Goal: Task Accomplishment & Management: Use online tool/utility

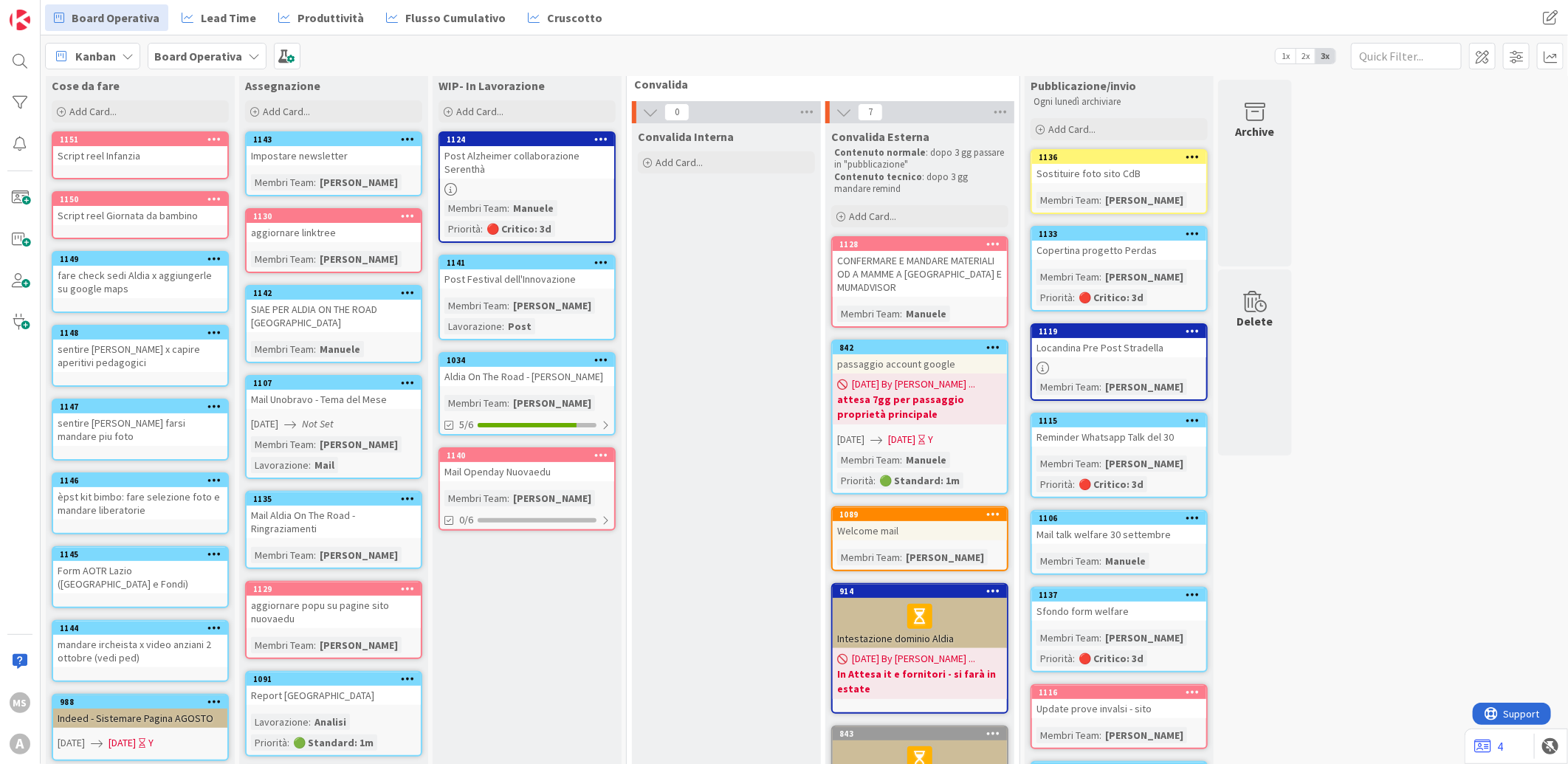
scroll to position [82, 0]
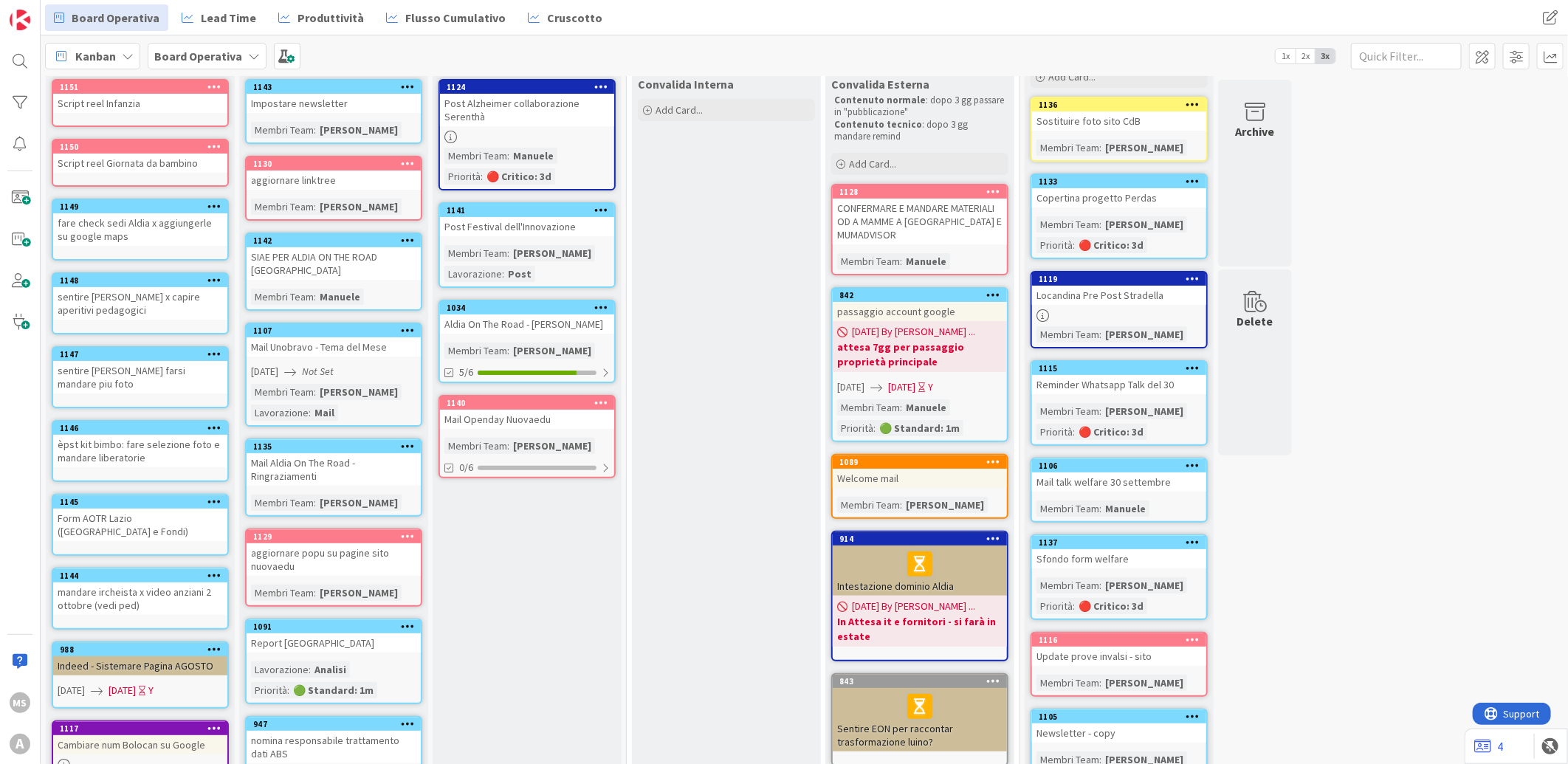
drag, startPoint x: 1397, startPoint y: 652, endPoint x: 1382, endPoint y: 653, distance: 15.0
click at [1397, 652] on div "50 Cose da fare Add Card... Template Not Set Title 0 / 128 Label Aldia - Person…" at bounding box center [803, 539] width 1521 height 1083
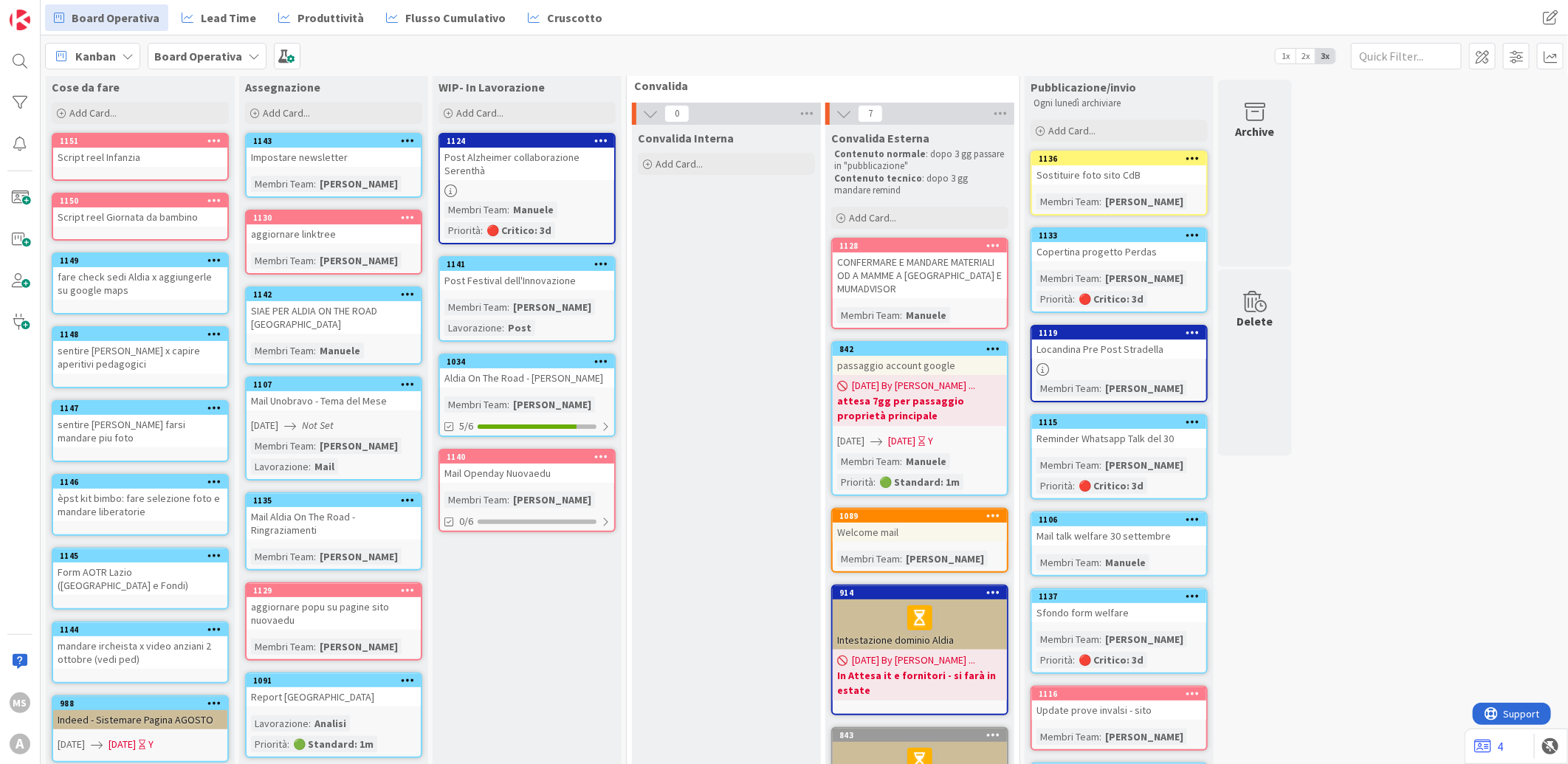
scroll to position [0, 0]
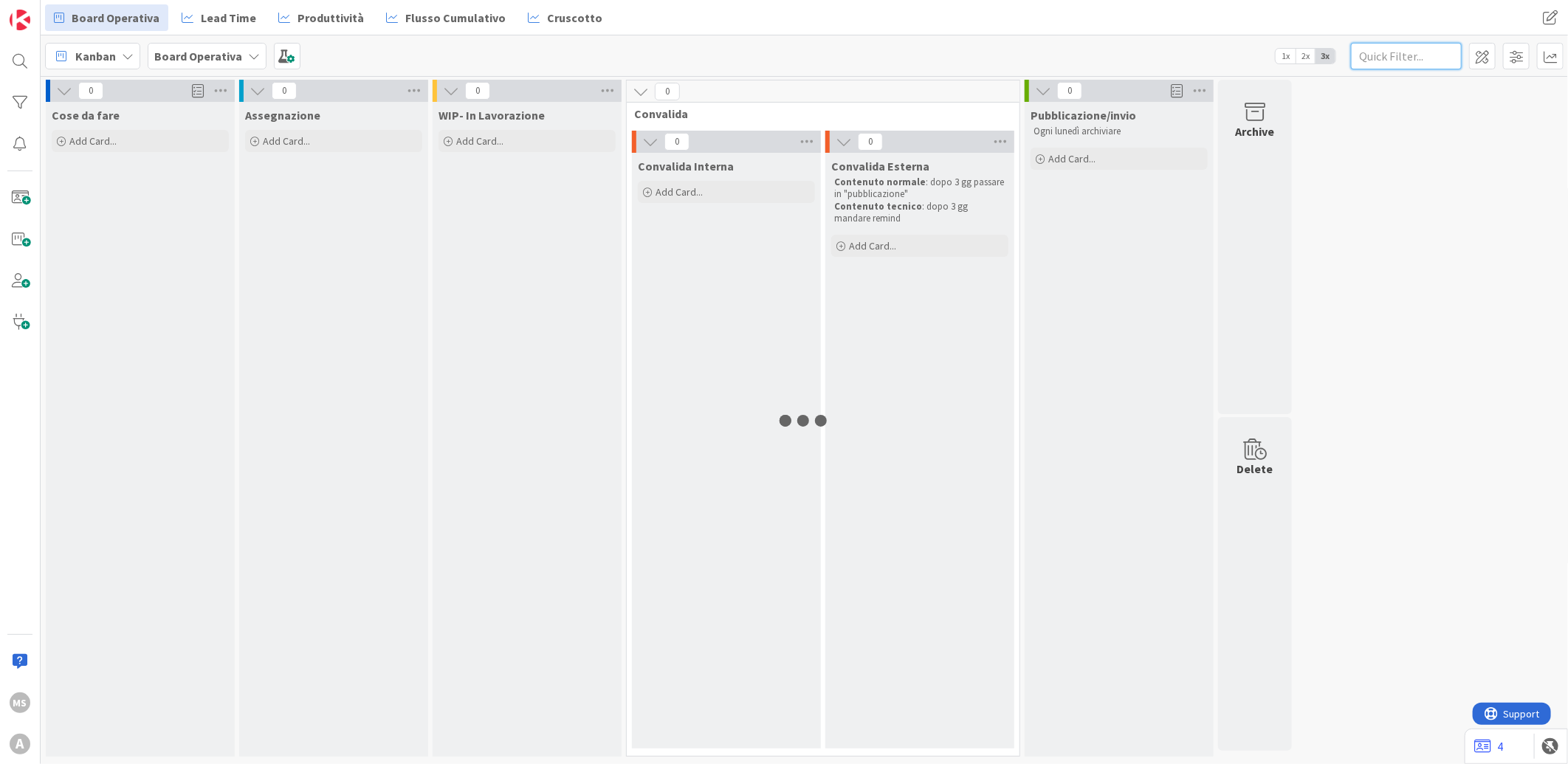
click at [1396, 50] on input "text" at bounding box center [1407, 56] width 111 height 26
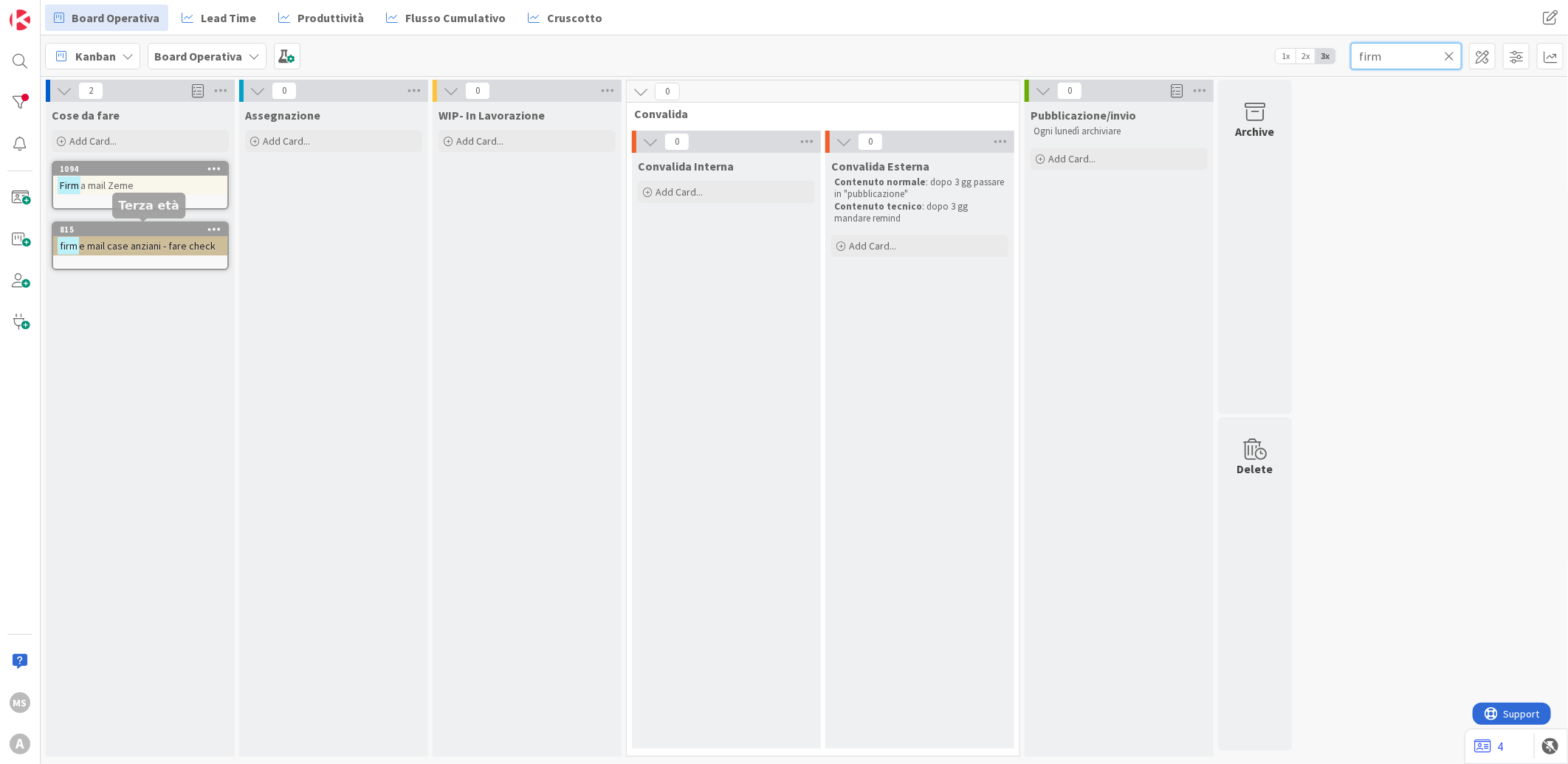
type input "firm"
click at [127, 195] on link "815 firm e mail case anziani - fare check" at bounding box center [140, 186] width 177 height 49
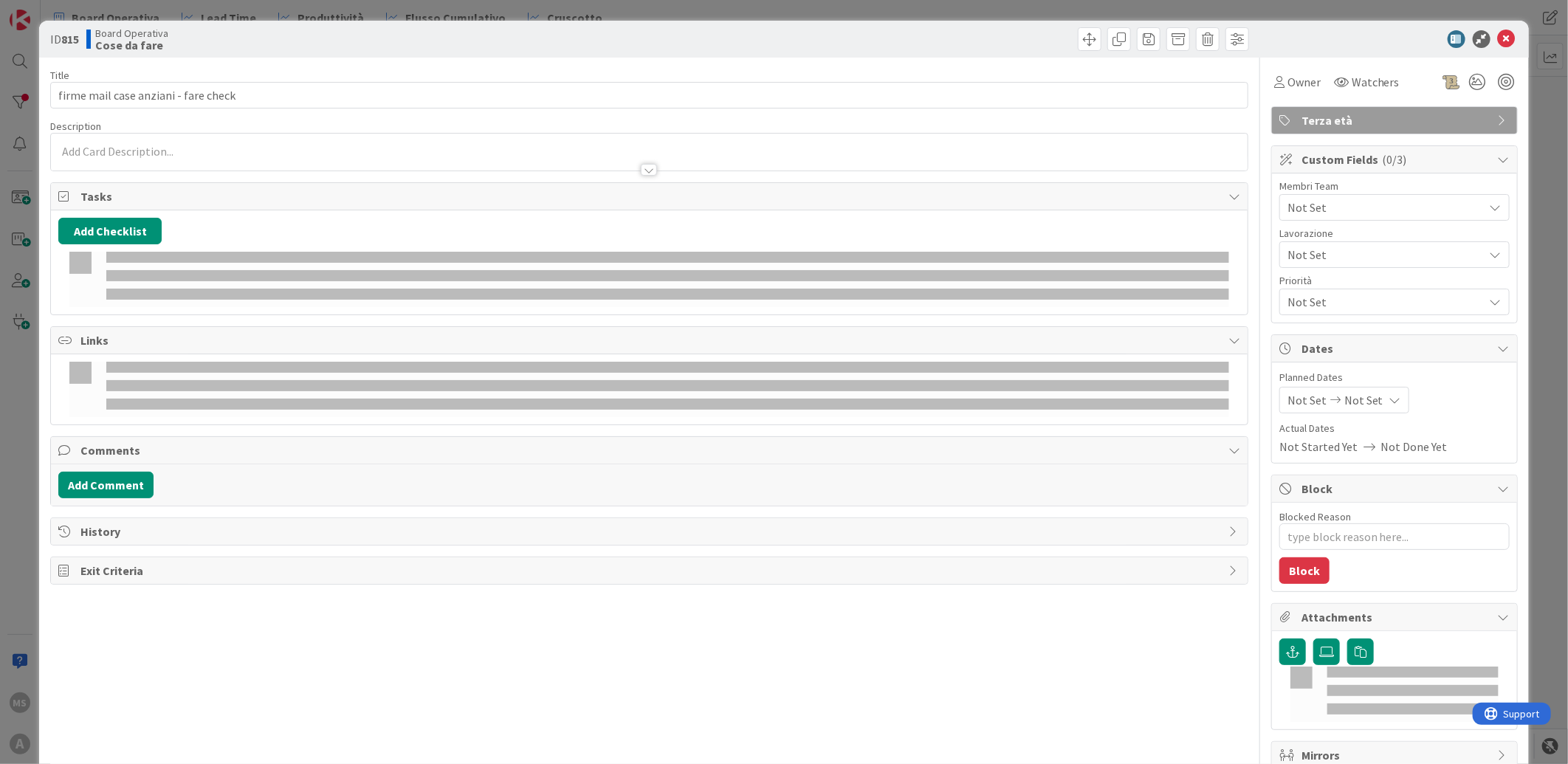
type textarea "x"
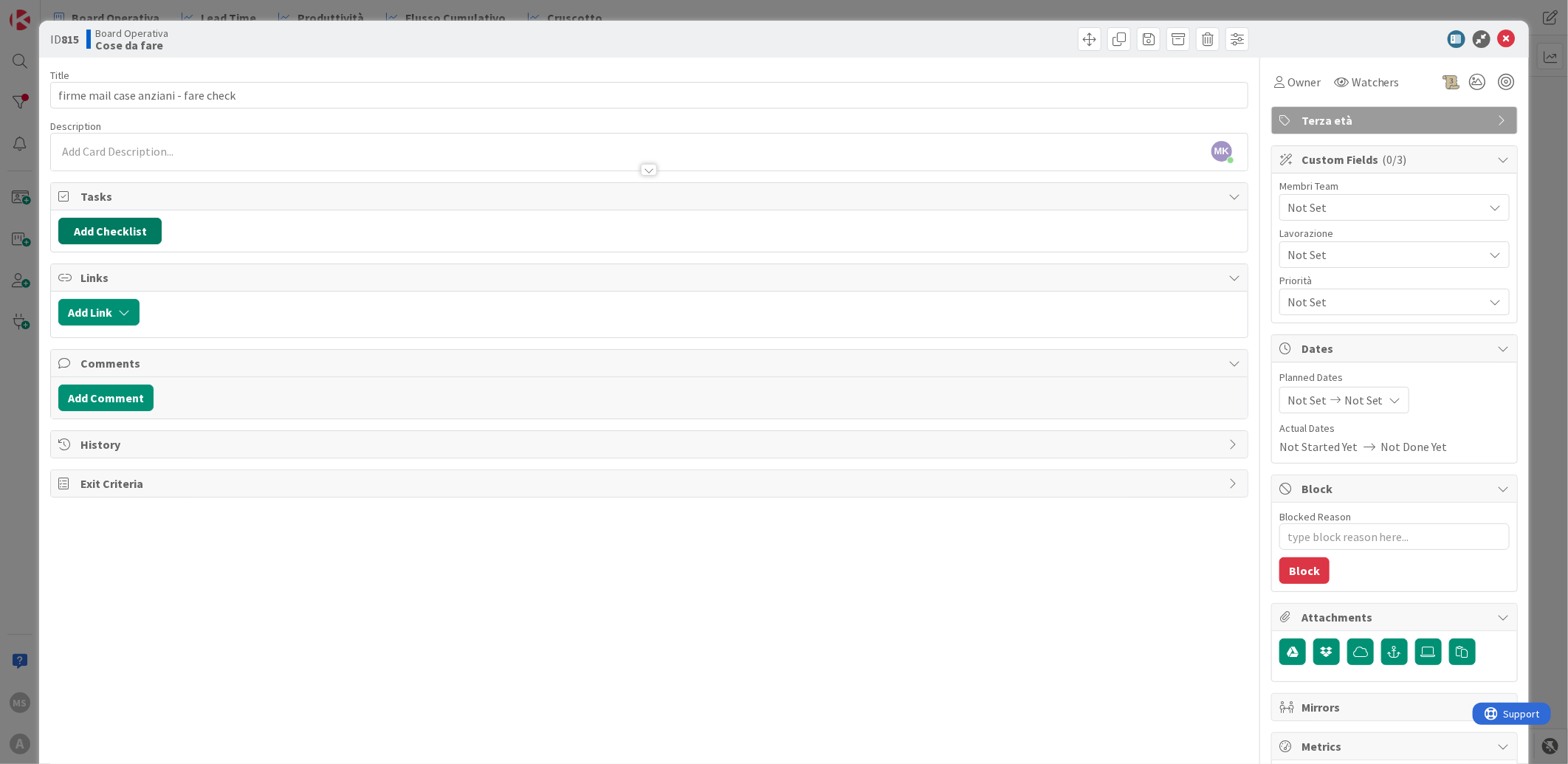
drag, startPoint x: 107, startPoint y: 232, endPoint x: 1150, endPoint y: 162, distance: 1045.3
click at [1147, 164] on div "Title 36 / 128 firme mail case anziani - fare check Description MK Manuele Koic…" at bounding box center [650, 534] width 1198 height 955
click at [1498, 40] on icon at bounding box center [1506, 38] width 18 height 18
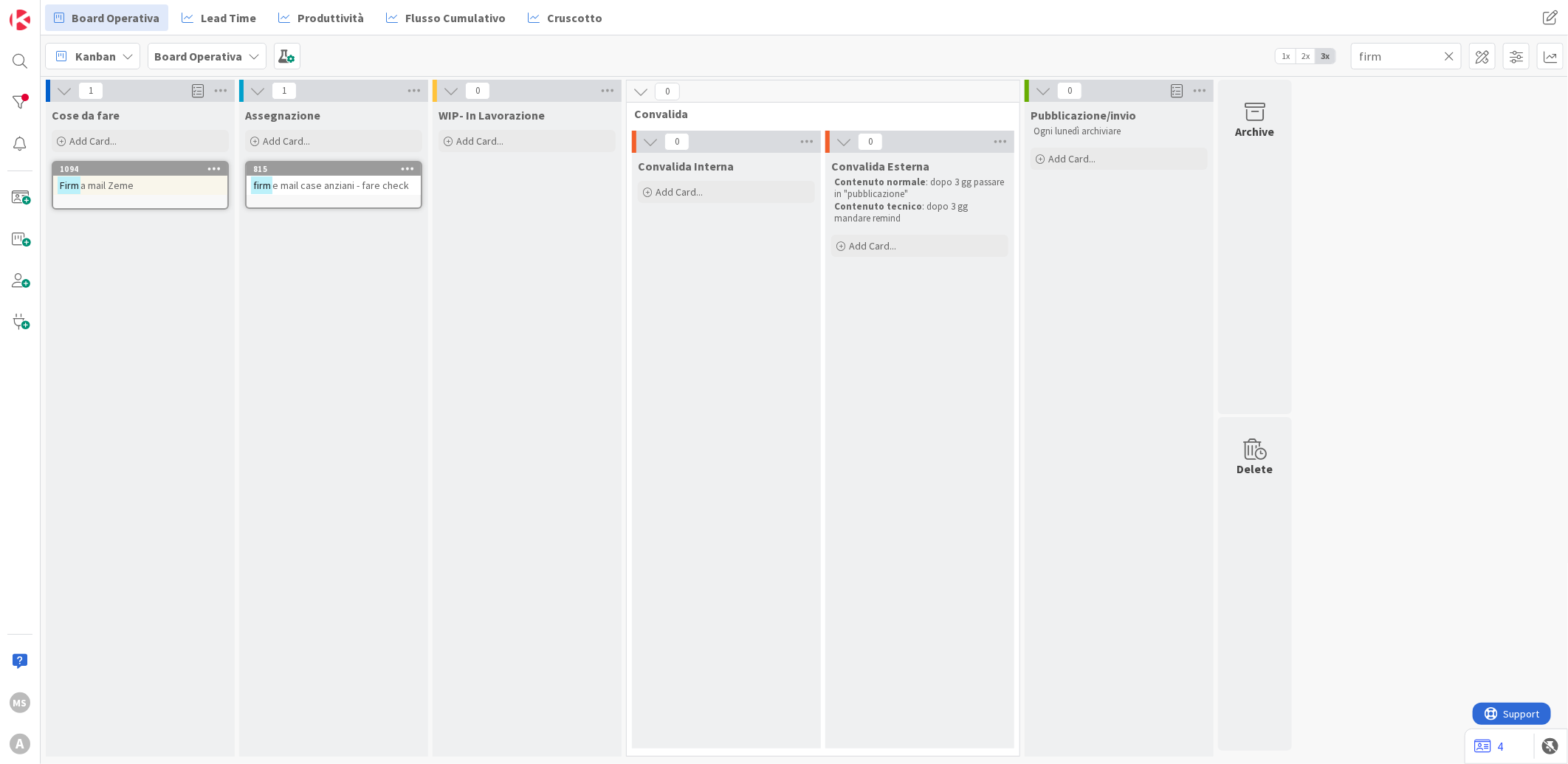
click at [1453, 59] on icon at bounding box center [1449, 56] width 10 height 13
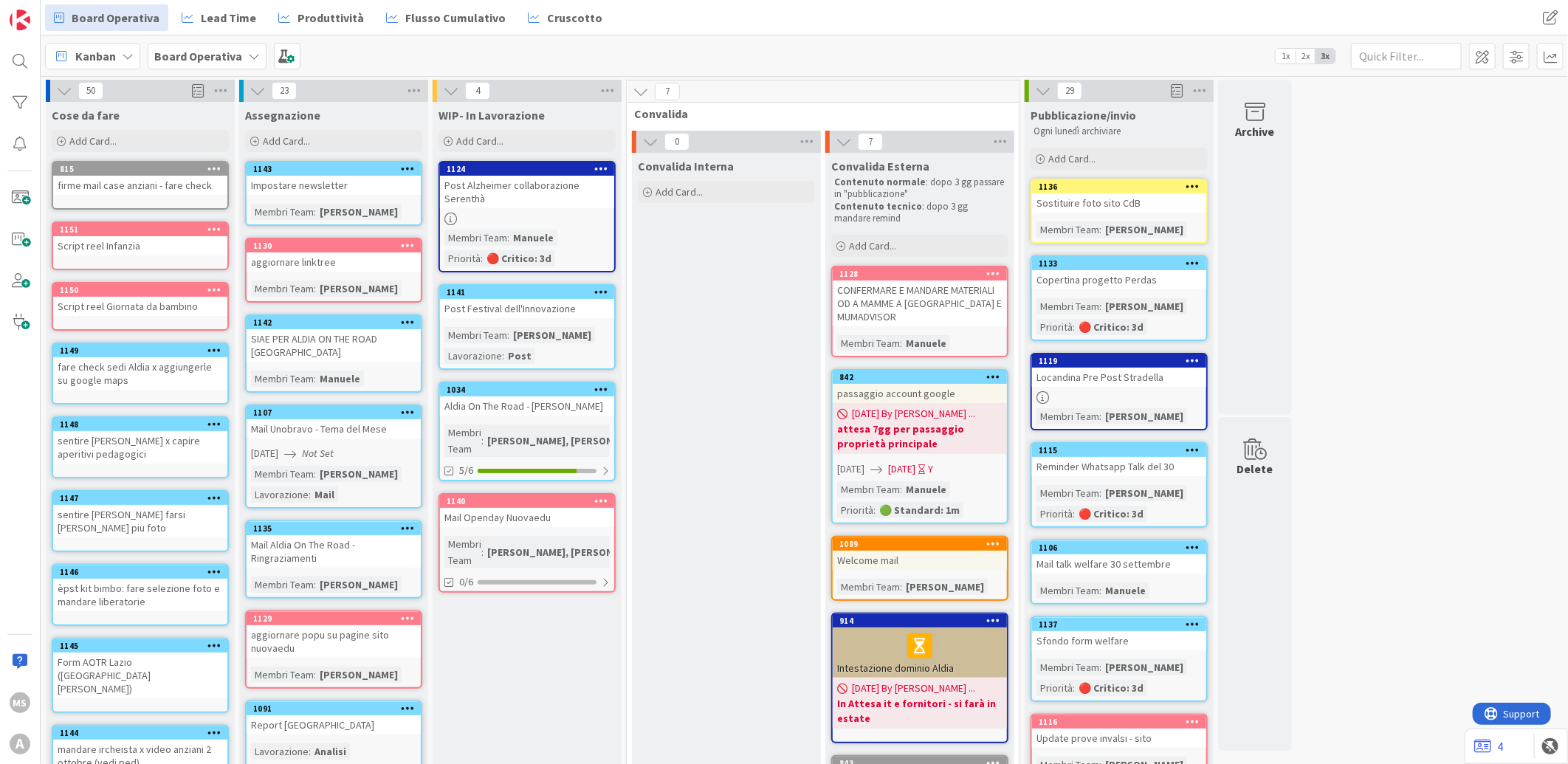
drag, startPoint x: 519, startPoint y: 158, endPoint x: 561, endPoint y: 173, distance: 44.6
click at [561, 173] on div "WIP- In Lavorazione Add Card... 1124 Post Alzheimer collaborazione Serenthà Mem…" at bounding box center [528, 637] width 189 height 1070
